Goal: Information Seeking & Learning: Learn about a topic

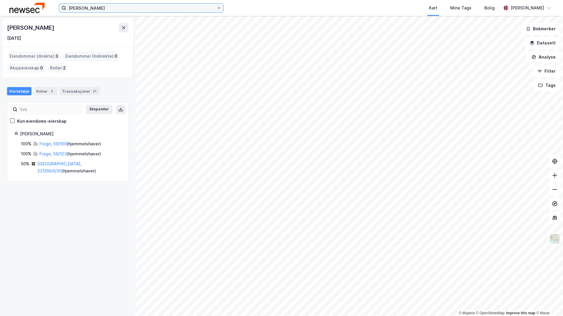
click at [144, 4] on input "Jeremy John Williams" at bounding box center [141, 8] width 150 height 9
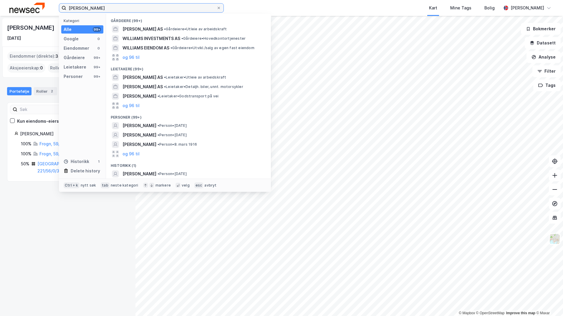
click at [144, 4] on input "Jeremy John Williams" at bounding box center [141, 8] width 150 height 9
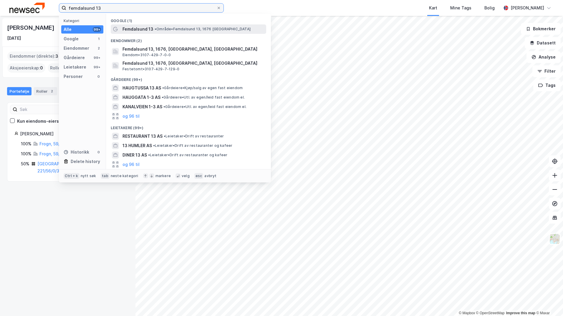
type input "femdalsund 13"
click at [152, 30] on span "Femdalsund 13" at bounding box center [138, 29] width 31 height 7
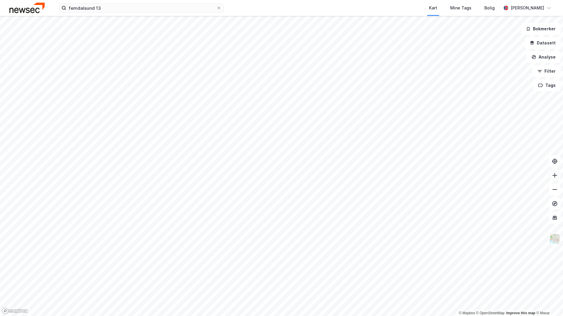
click at [558, 175] on button at bounding box center [555, 176] width 12 height 12
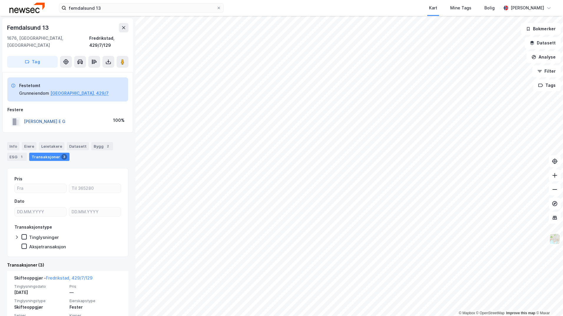
click at [0, 0] on button "[PERSON_NAME] E G" at bounding box center [0, 0] width 0 height 0
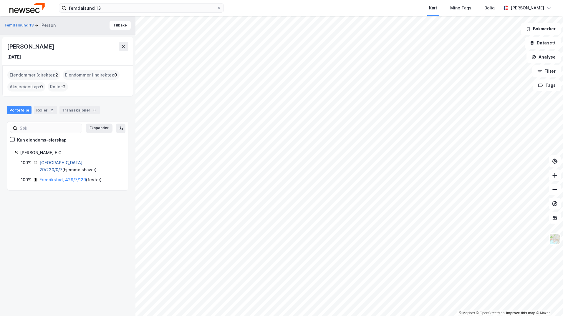
click at [54, 162] on link "Oslo, 29/220/0/7" at bounding box center [61, 166] width 44 height 12
click at [52, 177] on link "Fredrikstad, 429/7/129" at bounding box center [62, 179] width 47 height 5
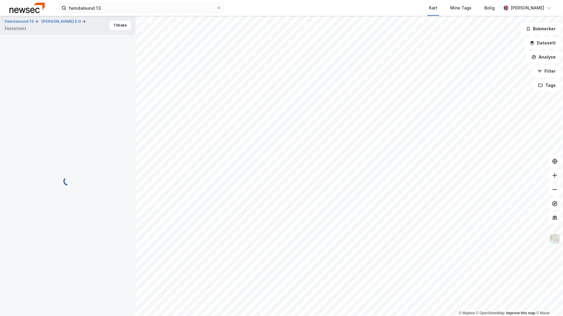
scroll to position [8, 0]
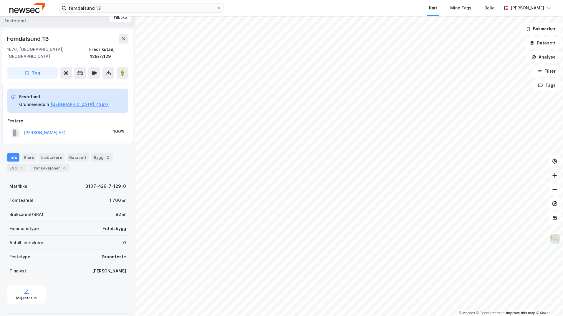
click at [555, 179] on button at bounding box center [555, 176] width 12 height 12
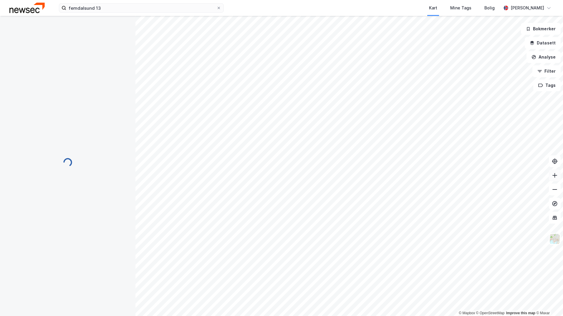
scroll to position [4, 0]
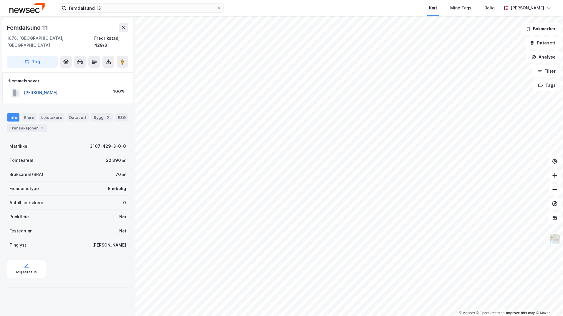
click at [0, 0] on button "PETTERSEN CECILIE M Ø" at bounding box center [0, 0] width 0 height 0
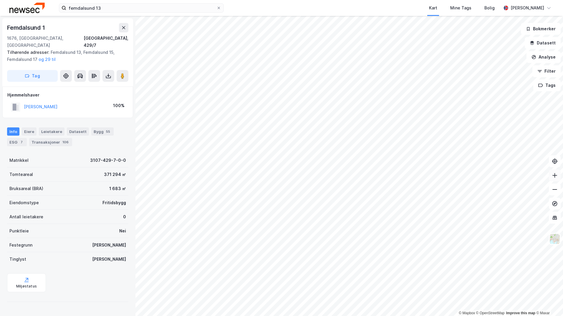
click at [550, 176] on button at bounding box center [555, 176] width 12 height 12
click at [553, 176] on icon at bounding box center [555, 176] width 6 height 6
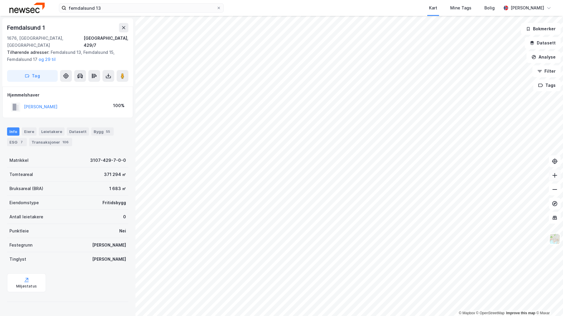
click at [553, 176] on icon at bounding box center [555, 176] width 6 height 6
click at [104, 120] on div "© Mapbox © OpenStreetMap Improve this map © Maxar Femdalsund 1 1676, Kråkerøy, …" at bounding box center [281, 166] width 563 height 300
click at [0, 0] on button "HALVORSEN ELSE MARIE" at bounding box center [0, 0] width 0 height 0
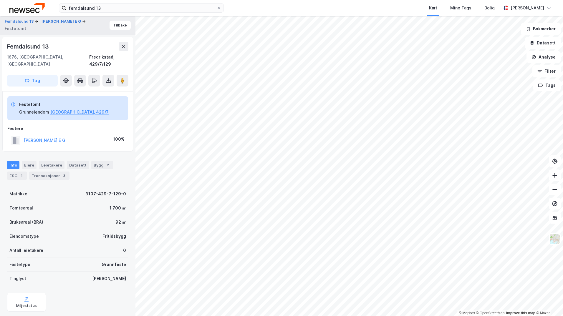
scroll to position [4, 0]
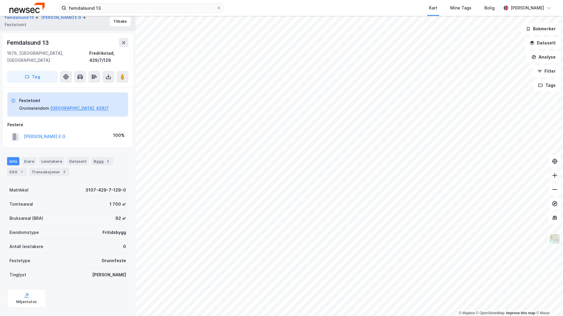
click at [553, 175] on icon at bounding box center [555, 176] width 6 height 6
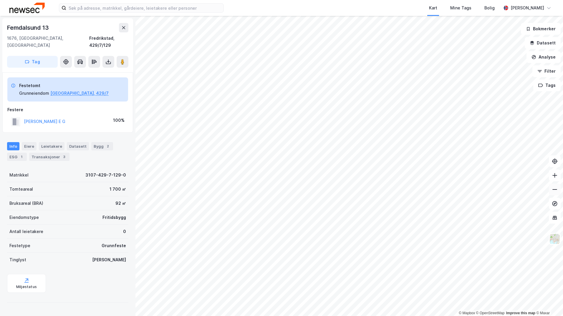
click at [557, 190] on icon at bounding box center [555, 190] width 6 height 6
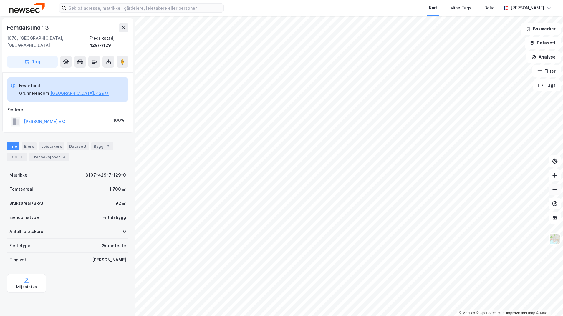
click at [557, 190] on icon at bounding box center [555, 190] width 6 height 6
click at [554, 179] on button at bounding box center [555, 176] width 12 height 12
click at [556, 174] on icon at bounding box center [555, 176] width 6 height 6
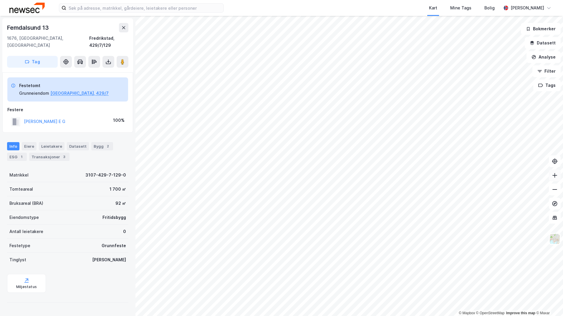
click at [556, 174] on icon at bounding box center [555, 176] width 6 height 6
click at [302, 315] on html "Kart Mine Tags Bolig [PERSON_NAME] © Mapbox © OpenStreetMap Improve this map © …" at bounding box center [281, 158] width 563 height 316
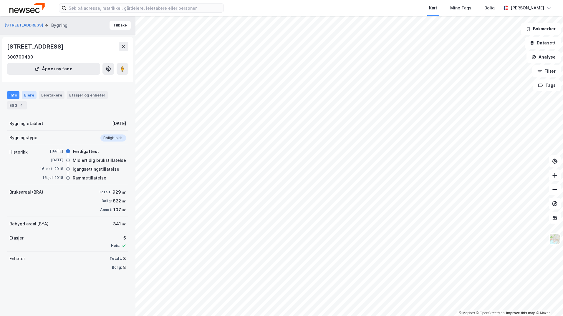
click at [29, 95] on div "Eiere" at bounding box center [29, 95] width 15 height 8
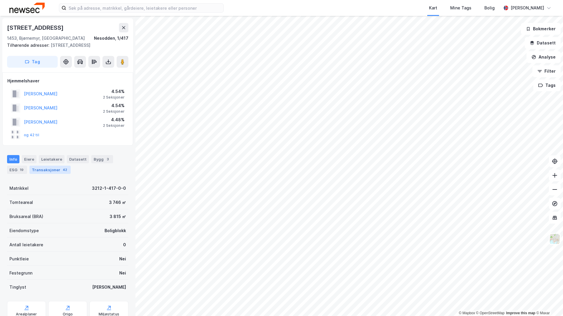
click at [44, 168] on div "Transaksjoner 42" at bounding box center [49, 170] width 41 height 8
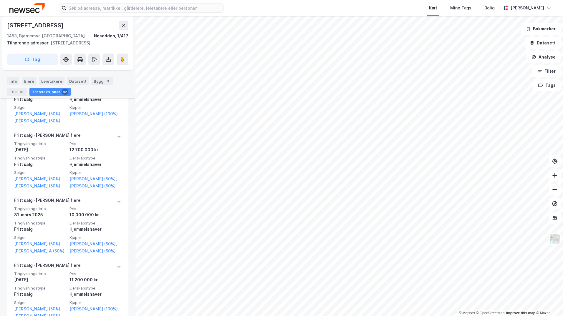
scroll to position [221, 0]
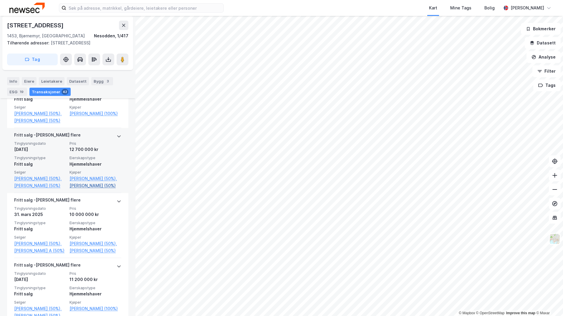
click at [73, 189] on link "[PERSON_NAME] (50%)" at bounding box center [96, 185] width 52 height 7
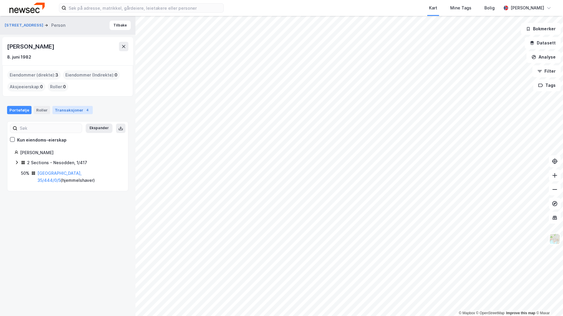
click at [67, 112] on div "Transaksjoner 4" at bounding box center [72, 110] width 40 height 8
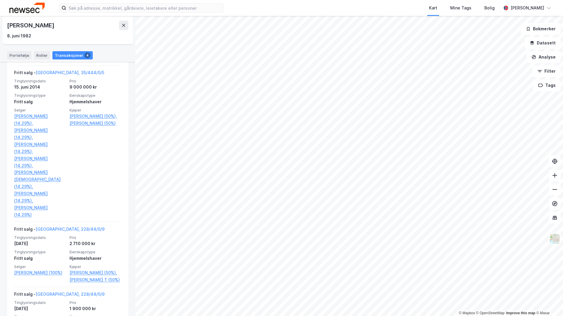
scroll to position [226, 0]
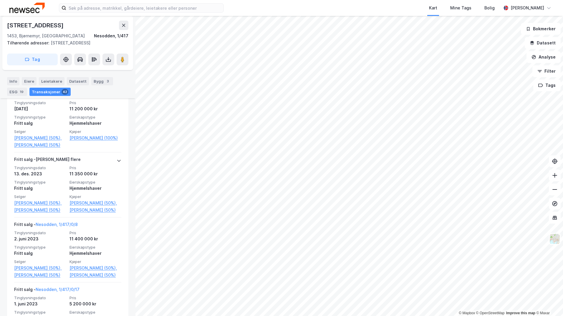
scroll to position [400, 0]
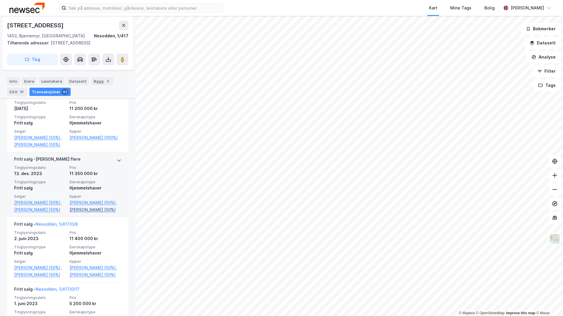
click at [96, 214] on link "[PERSON_NAME] (50%)" at bounding box center [96, 209] width 52 height 7
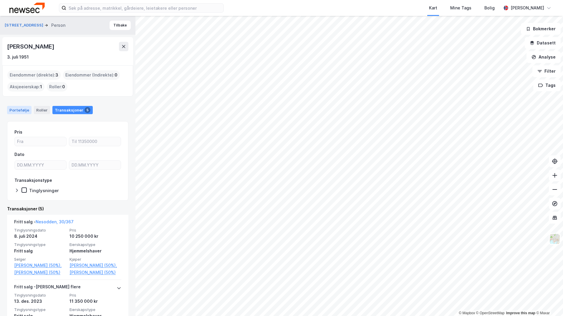
click at [15, 107] on div "Portefølje" at bounding box center [19, 110] width 24 height 8
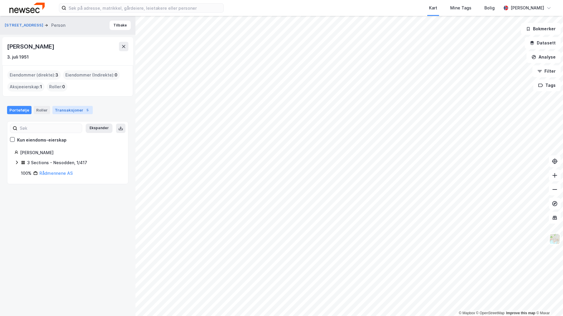
click at [67, 108] on div "Transaksjoner 5" at bounding box center [72, 110] width 40 height 8
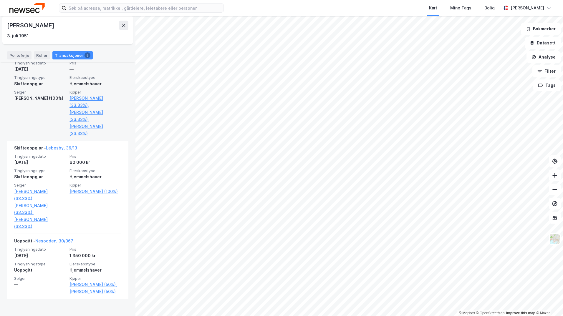
scroll to position [316, 0]
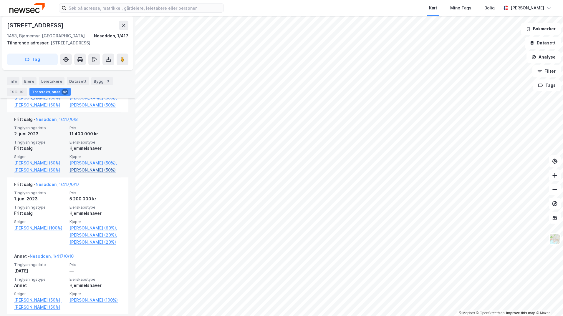
scroll to position [505, 0]
click at [83, 166] on link "[PERSON_NAME] (50%)," at bounding box center [96, 162] width 52 height 7
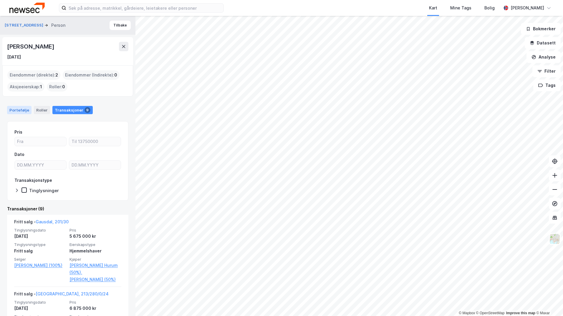
click at [22, 111] on div "Portefølje" at bounding box center [19, 110] width 24 height 8
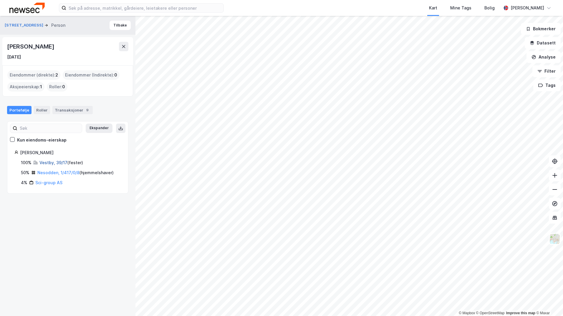
click at [51, 161] on link "Vestby, 39/17" at bounding box center [53, 162] width 28 height 5
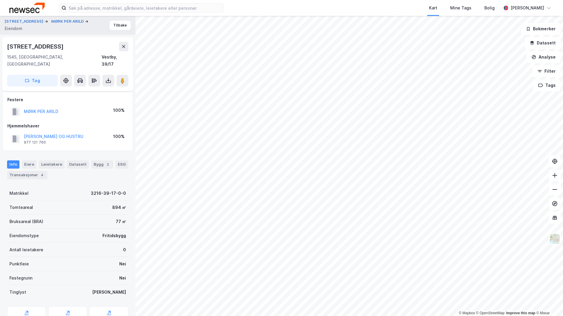
scroll to position [21, 0]
